Goal: Information Seeking & Learning: Learn about a topic

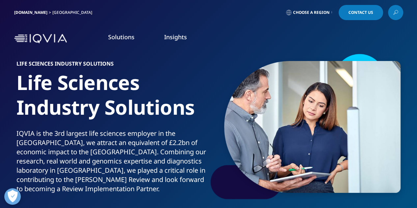
click at [315, 10] on span "Choose a Region" at bounding box center [311, 12] width 37 height 5
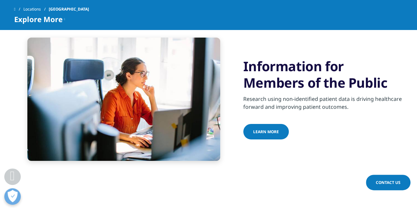
scroll to position [1233, 0]
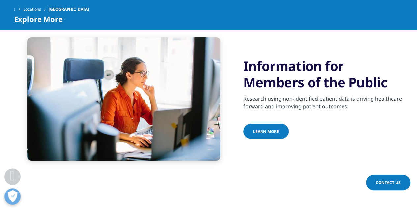
click at [64, 17] on icon at bounding box center [64, 19] width 1 height 8
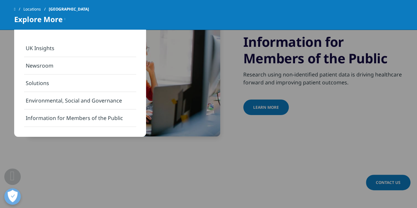
scroll to position [1256, 0]
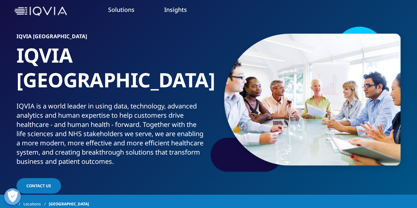
scroll to position [0, 0]
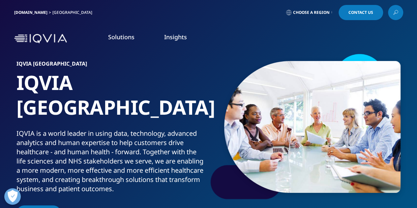
click at [392, 16] on link at bounding box center [395, 12] width 15 height 15
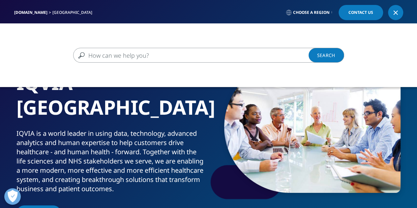
click at [304, 54] on input "Search" at bounding box center [199, 55] width 252 height 15
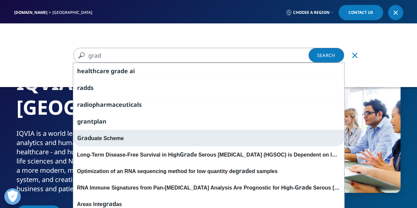
click at [178, 133] on div "Grad uate Scheme" at bounding box center [208, 138] width 271 height 16
type input "Graduate Scheme"
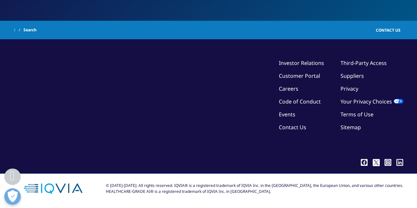
type input "Graduate Scheme"
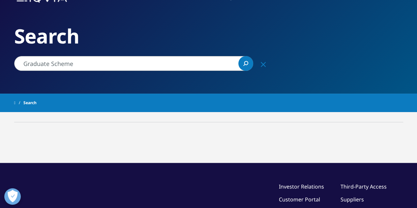
scroll to position [40, 0]
